Goal: Subscribe to service/newsletter

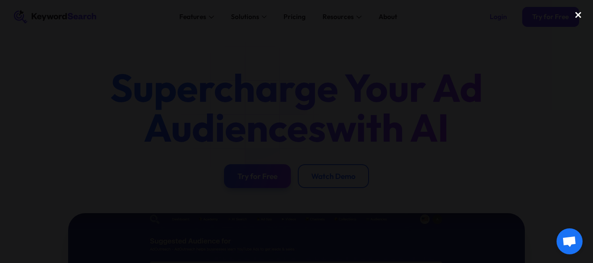
click at [579, 20] on div "close lightbox" at bounding box center [578, 14] width 30 height 19
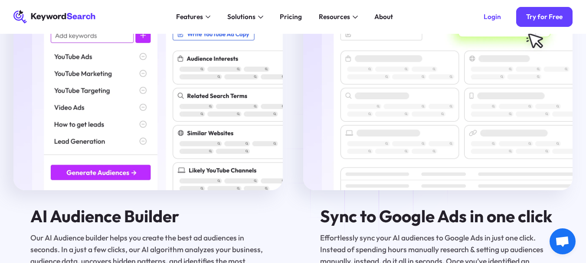
scroll to position [1128, 0]
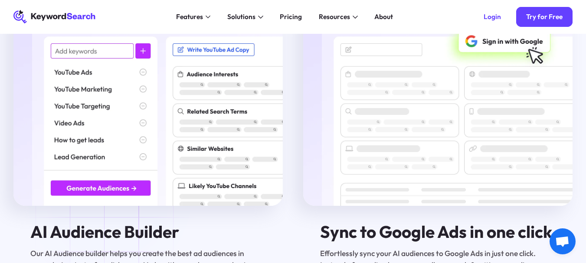
click at [111, 199] on img at bounding box center [147, 106] width 269 height 200
click at [122, 193] on img at bounding box center [147, 106] width 269 height 200
click at [144, 61] on img at bounding box center [147, 106] width 269 height 200
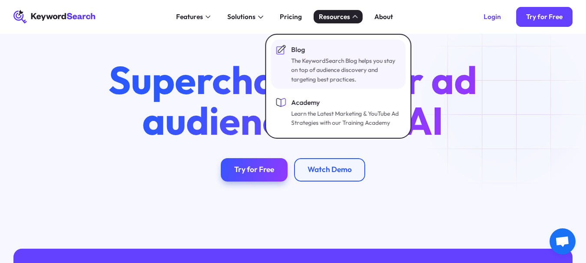
scroll to position [2994, 0]
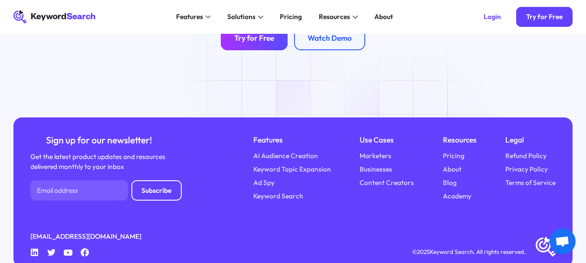
click at [268, 43] on div "Try for Free" at bounding box center [254, 39] width 40 height 10
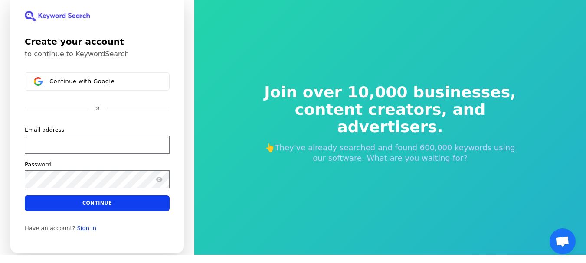
scroll to position [10, 0]
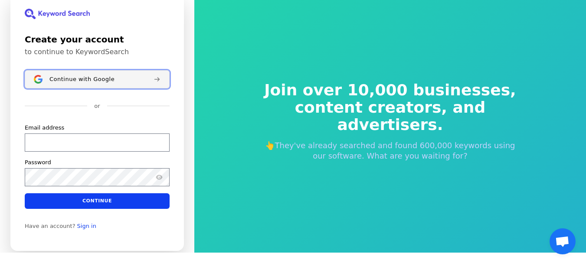
click at [89, 80] on span "Continue with Google" at bounding box center [81, 79] width 65 height 7
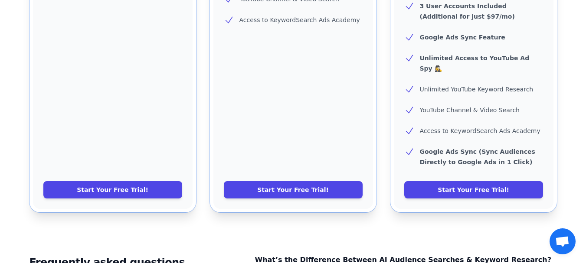
scroll to position [389, 0]
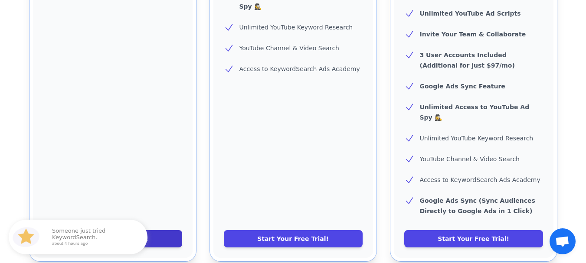
click at [129, 230] on link "Start Your Free Trial!" at bounding box center [112, 238] width 139 height 17
